Goal: Information Seeking & Learning: Check status

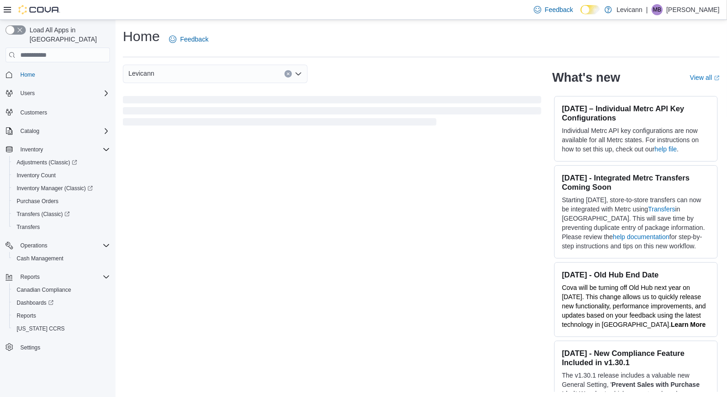
click at [10, 8] on icon at bounding box center [7, 9] width 7 height 7
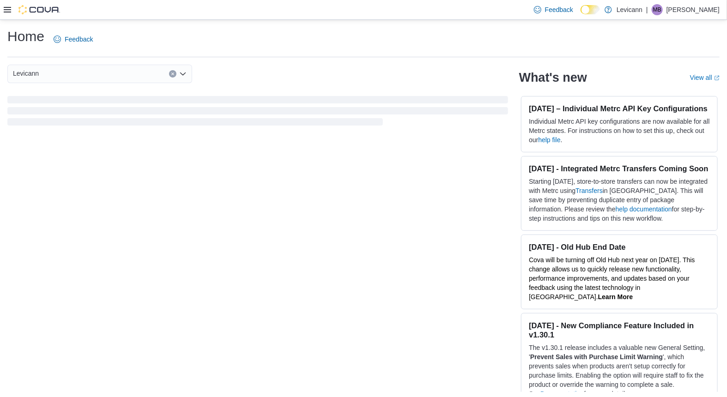
click at [10, 14] on div at bounding box center [32, 9] width 56 height 9
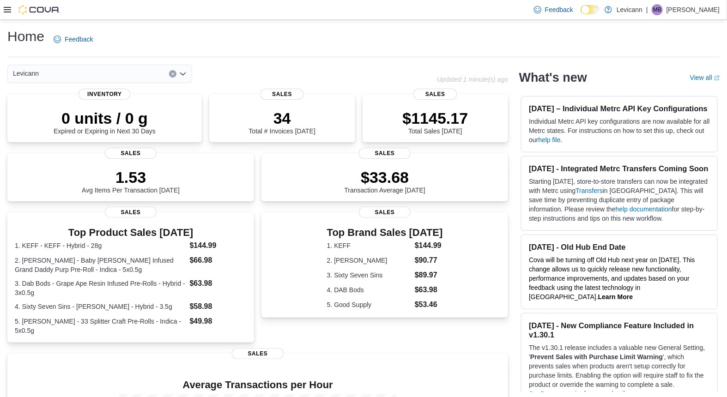
click at [8, 11] on icon at bounding box center [7, 9] width 7 height 7
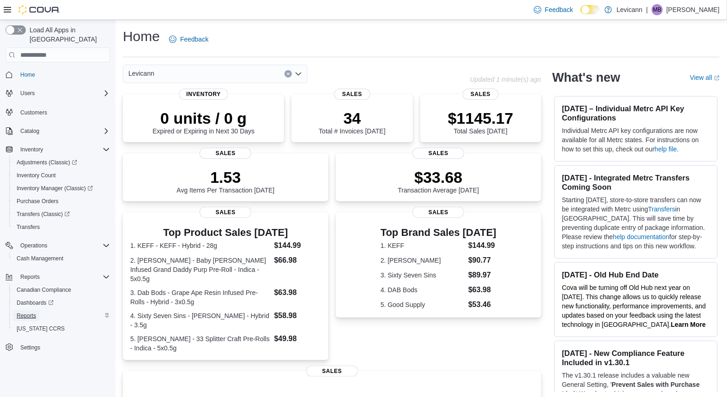
click at [27, 312] on span "Reports" at bounding box center [26, 315] width 19 height 7
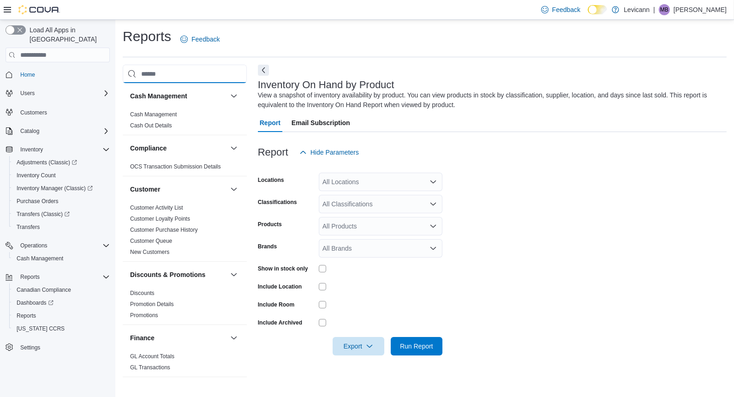
click at [192, 72] on input "search" at bounding box center [185, 74] width 124 height 18
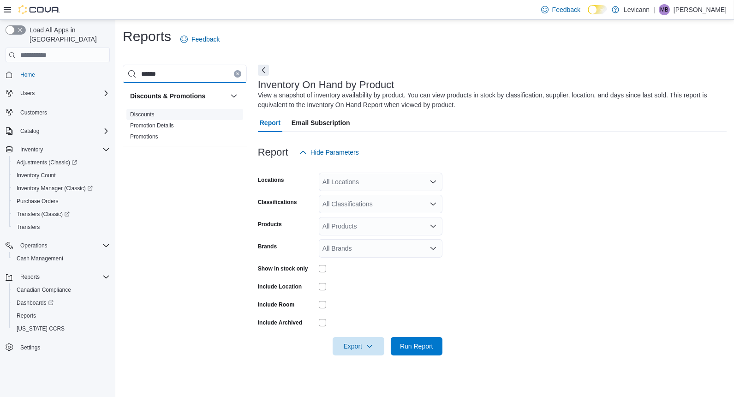
type input "******"
click at [149, 114] on link "Discounts" at bounding box center [142, 114] width 24 height 6
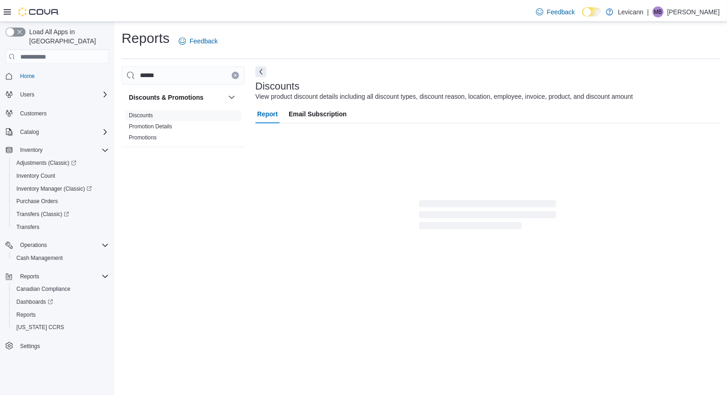
scroll to position [21, 0]
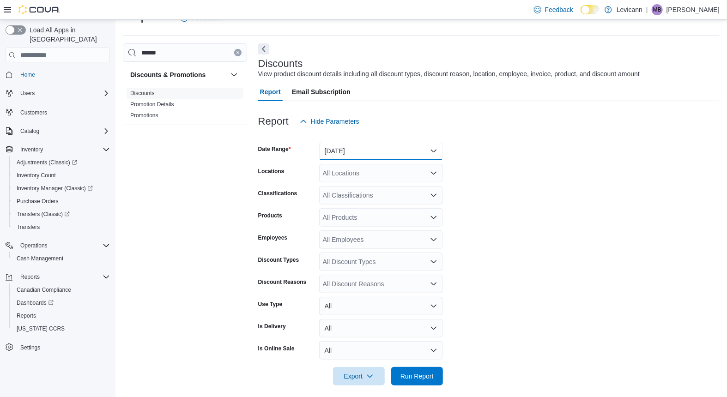
click at [405, 148] on button "Yesterday" at bounding box center [381, 151] width 124 height 18
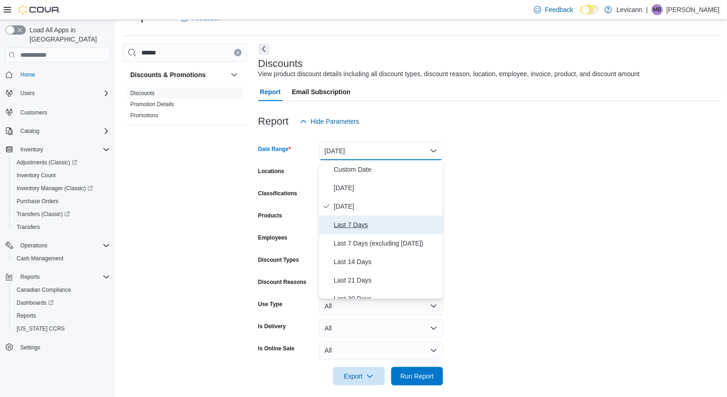
click at [386, 227] on span "Last 7 Days" at bounding box center [386, 224] width 105 height 11
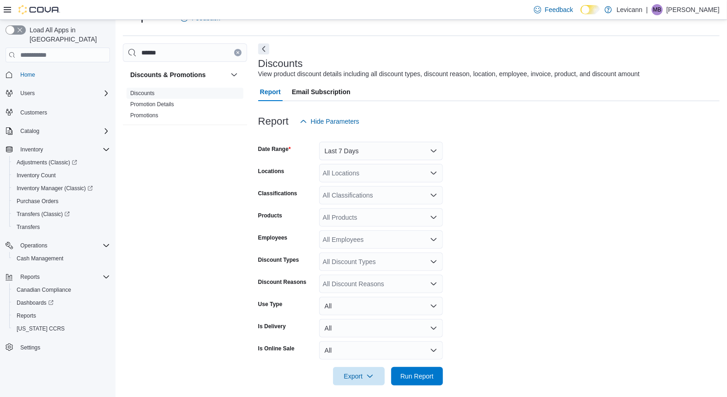
click at [531, 218] on form "Date Range Last 7 Days Locations All Locations Classifications All Classificati…" at bounding box center [488, 258] width 461 height 255
click at [406, 372] on span "Run Report" at bounding box center [416, 375] width 33 height 9
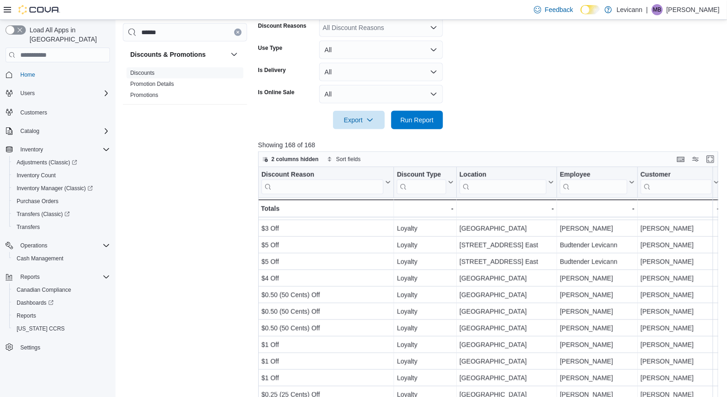
scroll to position [356, 0]
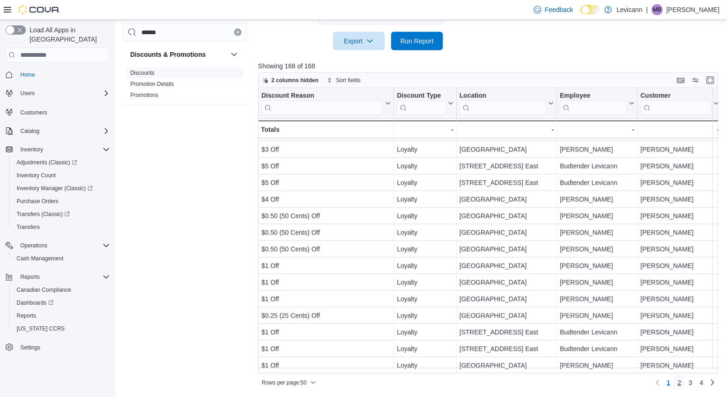
click at [685, 384] on link "2" at bounding box center [678, 382] width 11 height 15
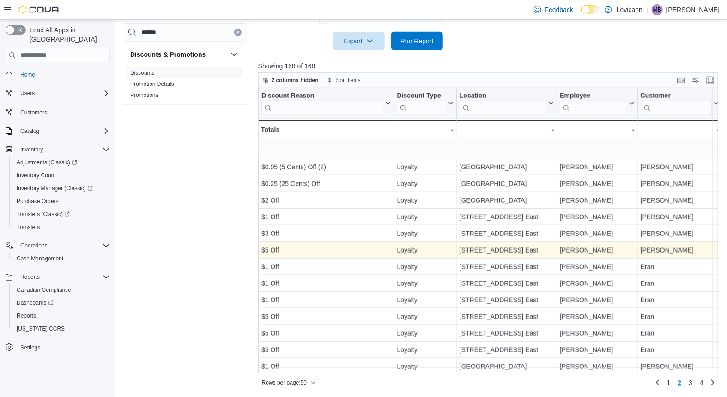
scroll to position [601, 0]
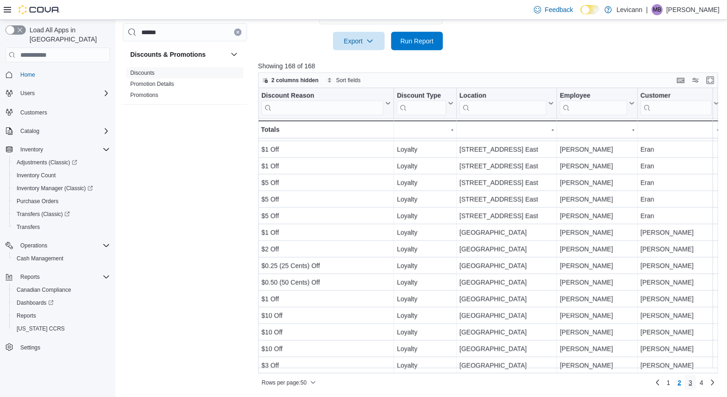
click at [692, 382] on span "3" at bounding box center [690, 382] width 4 height 9
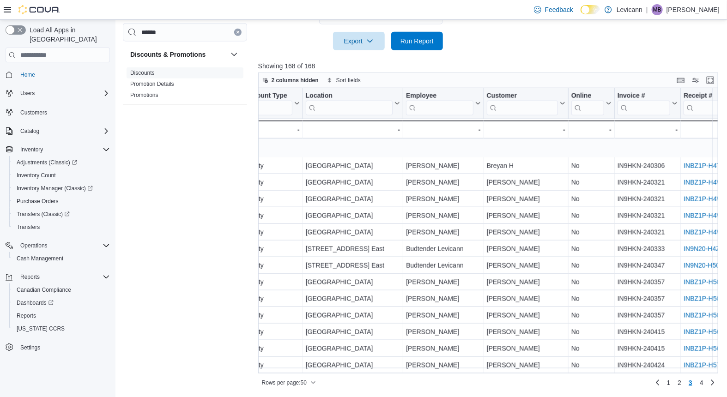
scroll to position [601, 154]
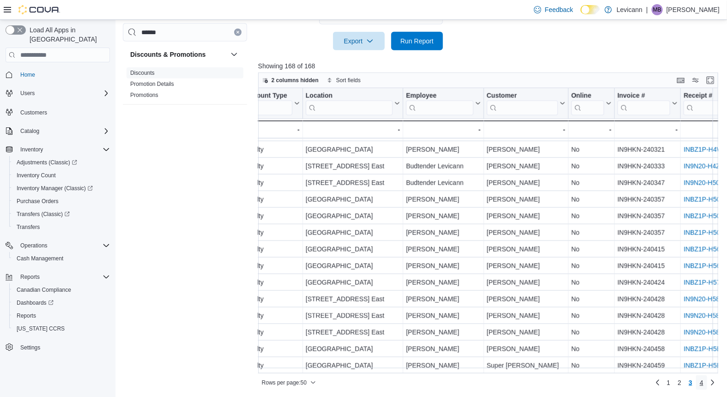
click at [707, 383] on link "4" at bounding box center [701, 382] width 11 height 15
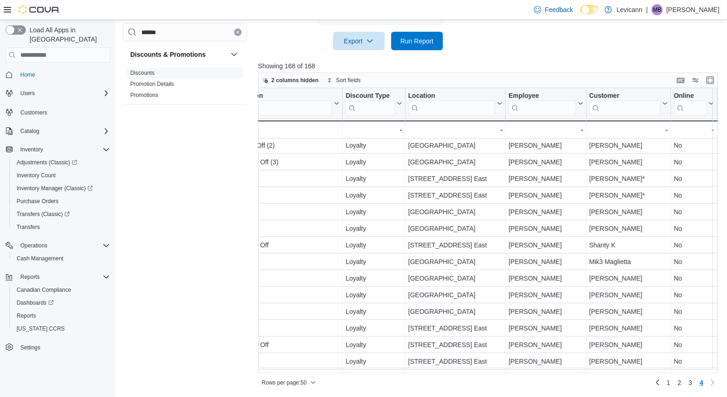
scroll to position [51, 0]
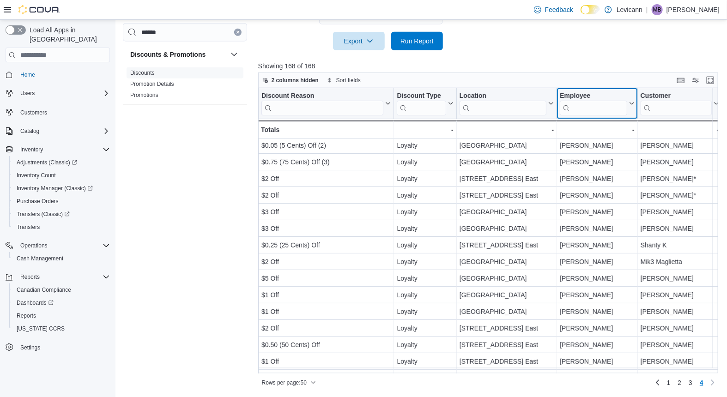
click at [612, 106] on input "search" at bounding box center [592, 108] width 67 height 15
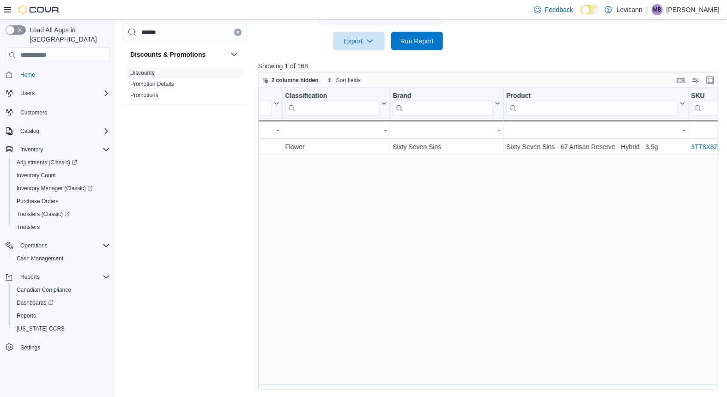
scroll to position [0, 769]
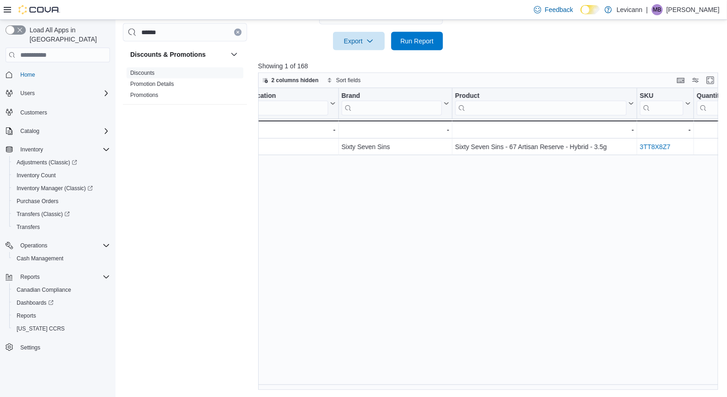
type input "****"
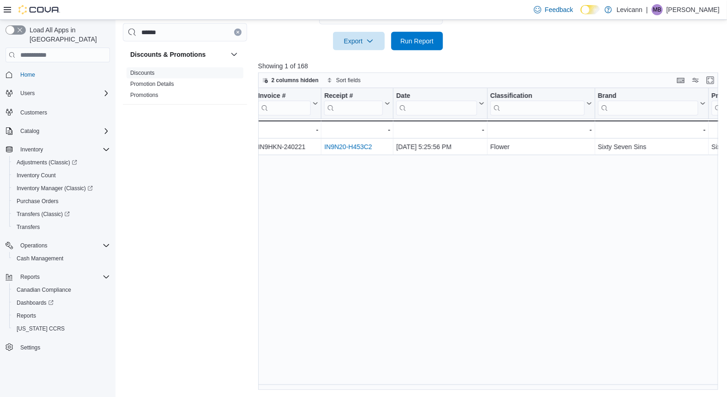
scroll to position [0, 462]
